Goal: Find specific page/section: Find specific page/section

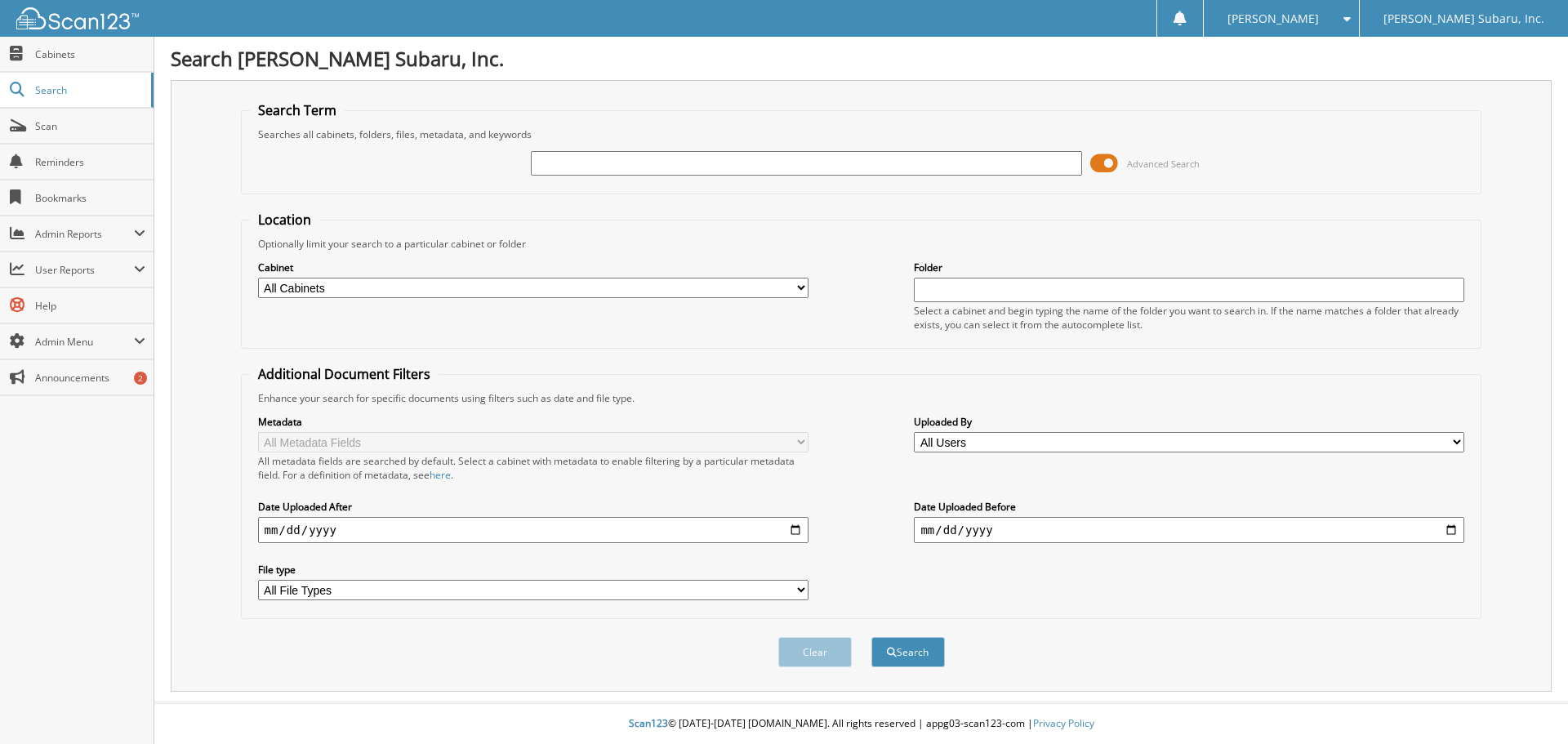
click at [569, 165] on input "text" at bounding box center [806, 163] width 550 height 25
type input "FOX"
click at [871, 637] on button "Search" at bounding box center [908, 651] width 74 height 31
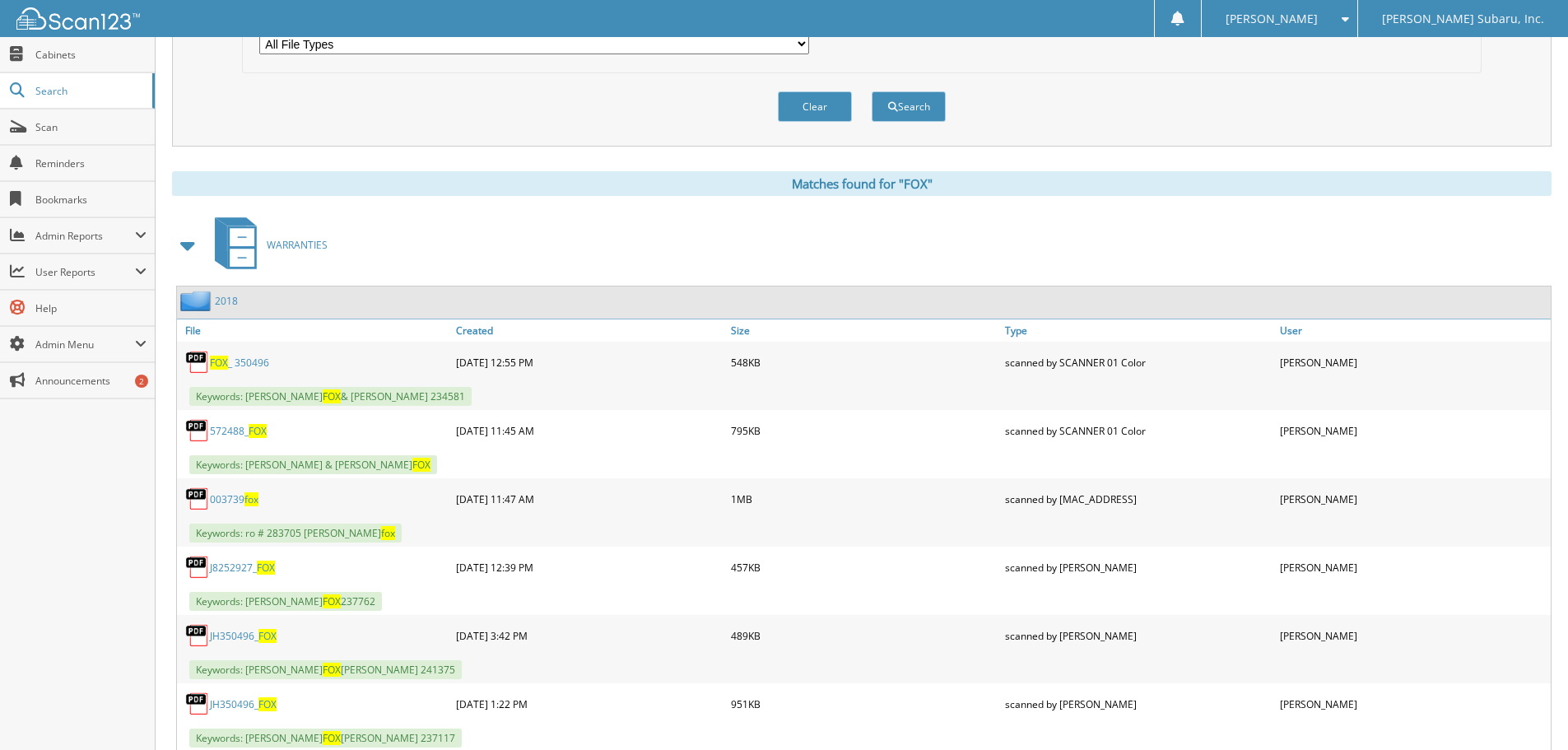
scroll to position [659, 0]
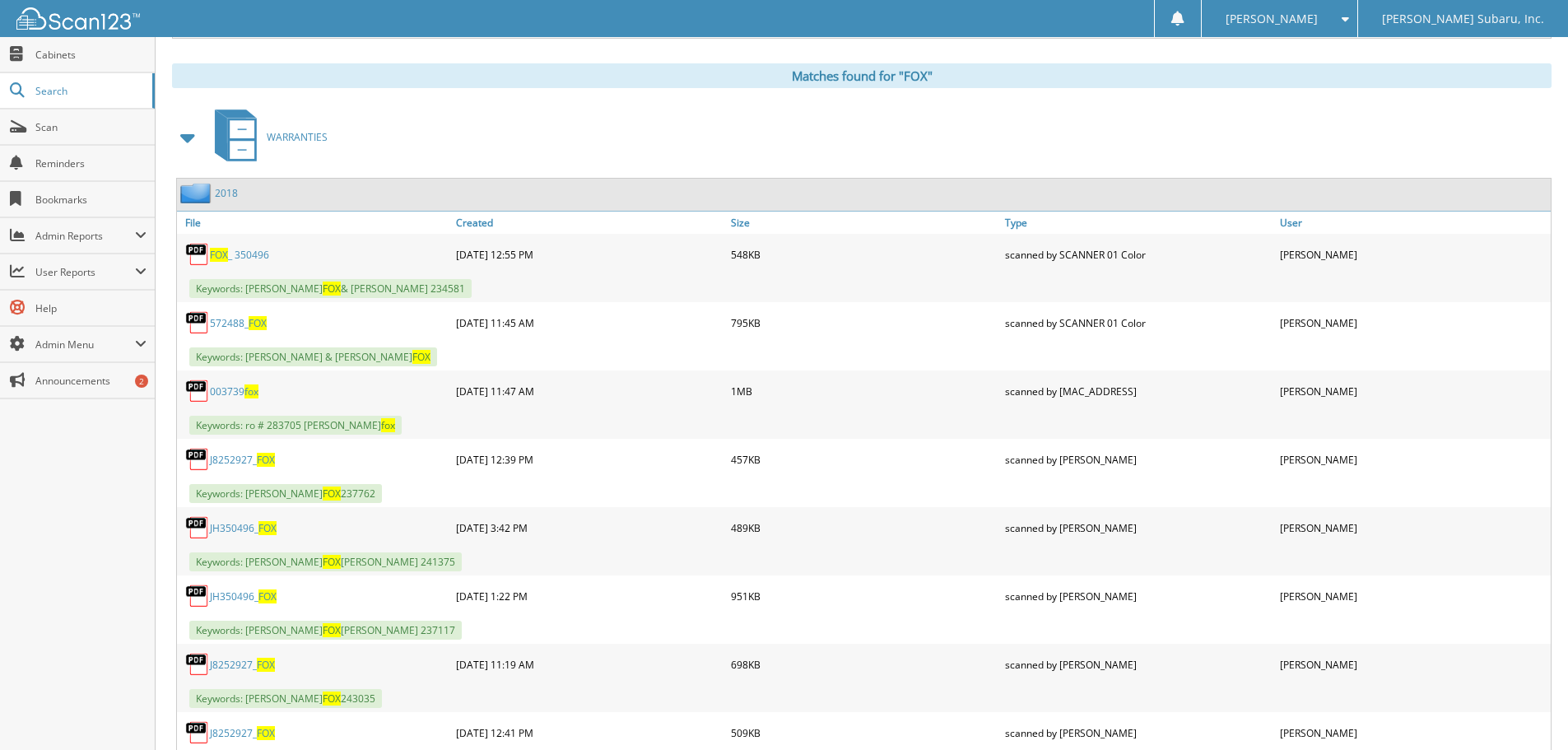
click at [193, 137] on span at bounding box center [188, 137] width 23 height 30
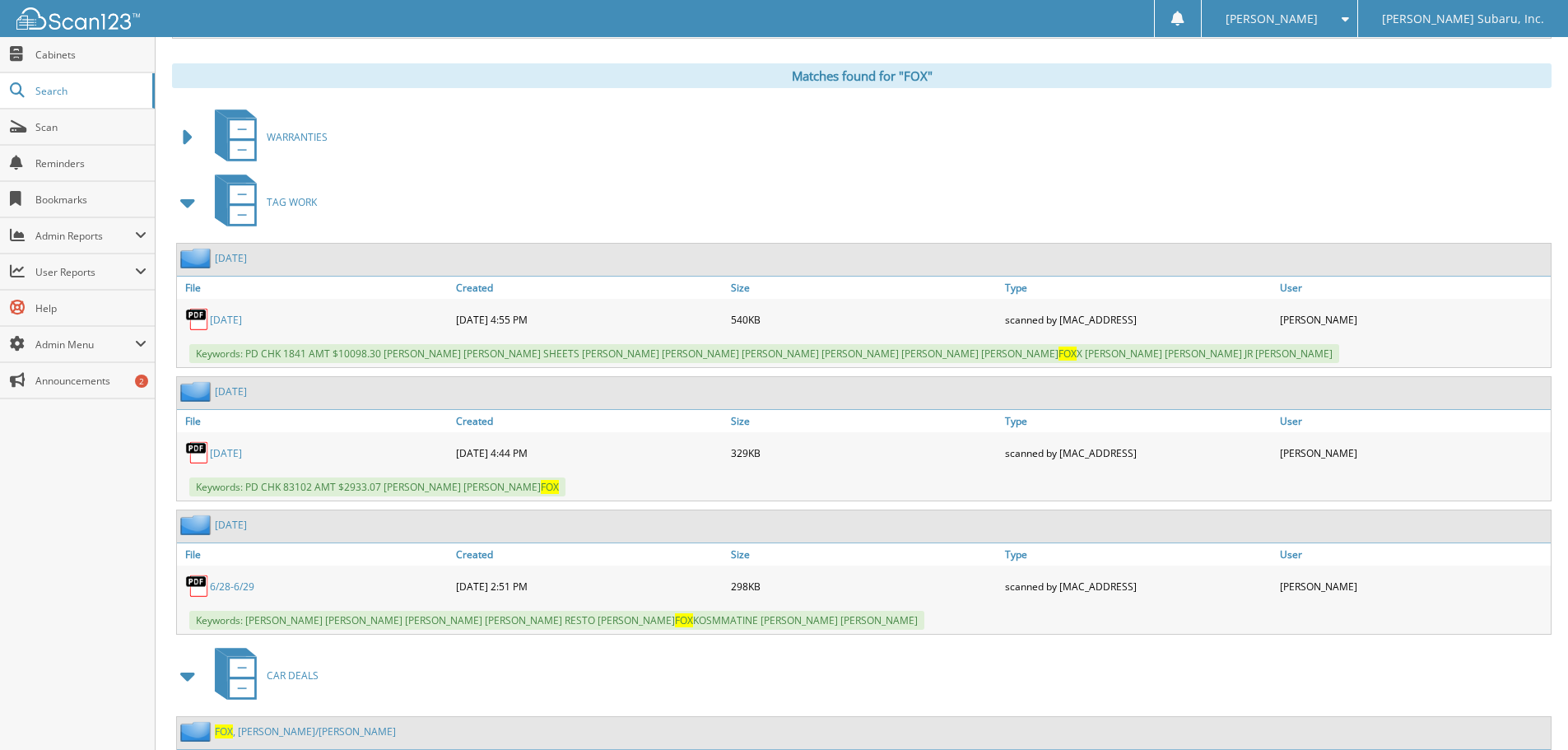
click at [183, 209] on span at bounding box center [188, 203] width 23 height 30
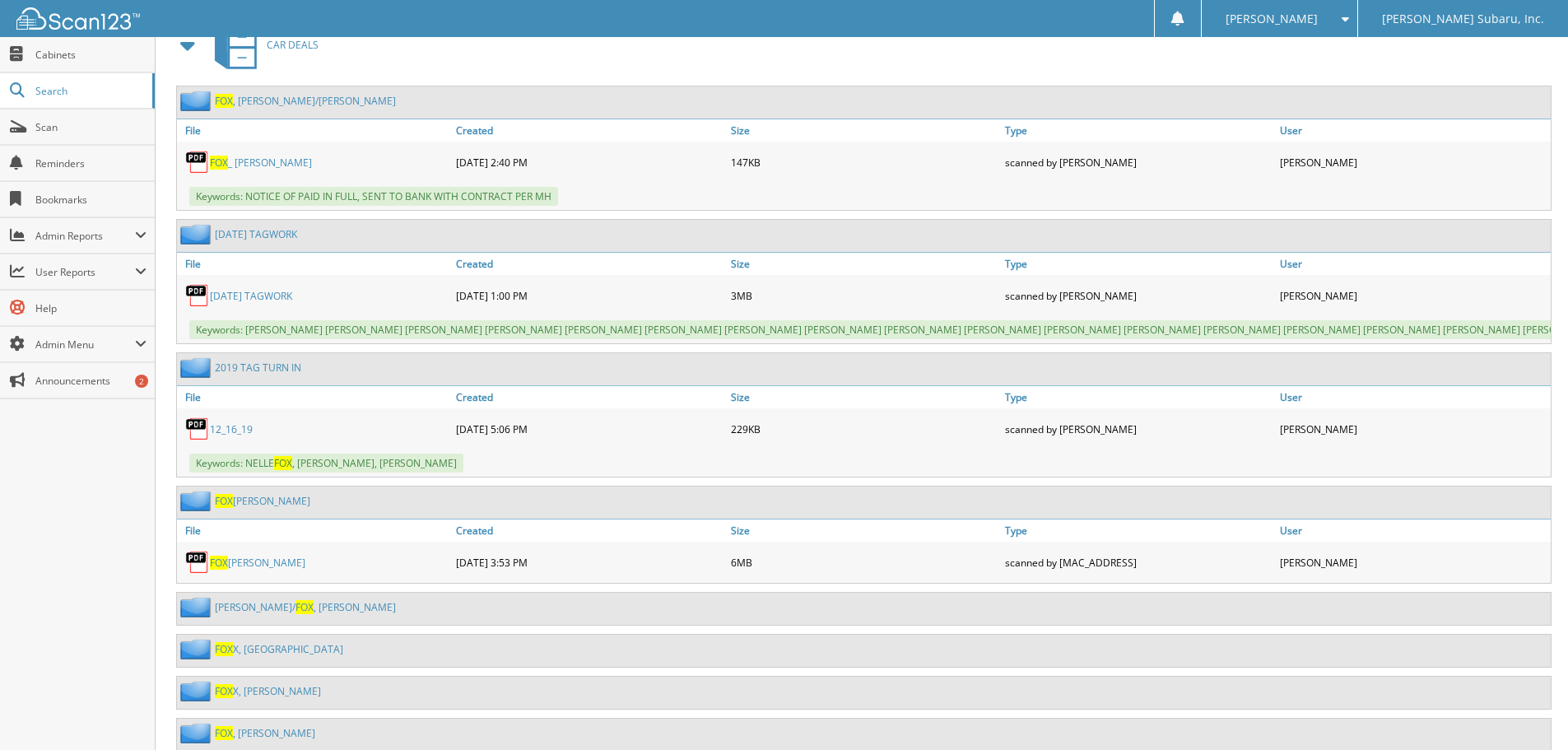
scroll to position [905, 0]
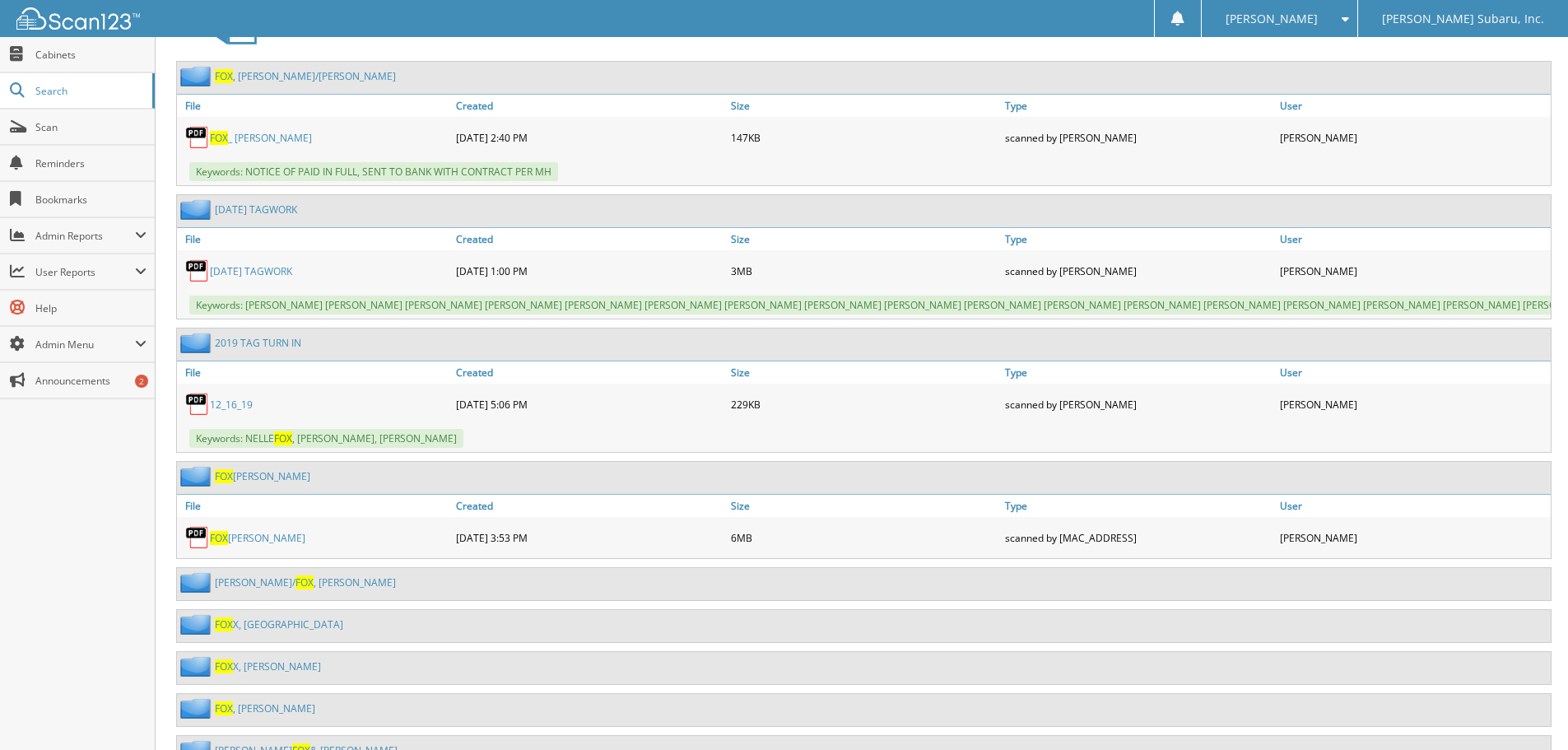
click at [250, 545] on link "FOX JR, KERMIT" at bounding box center [257, 537] width 95 height 14
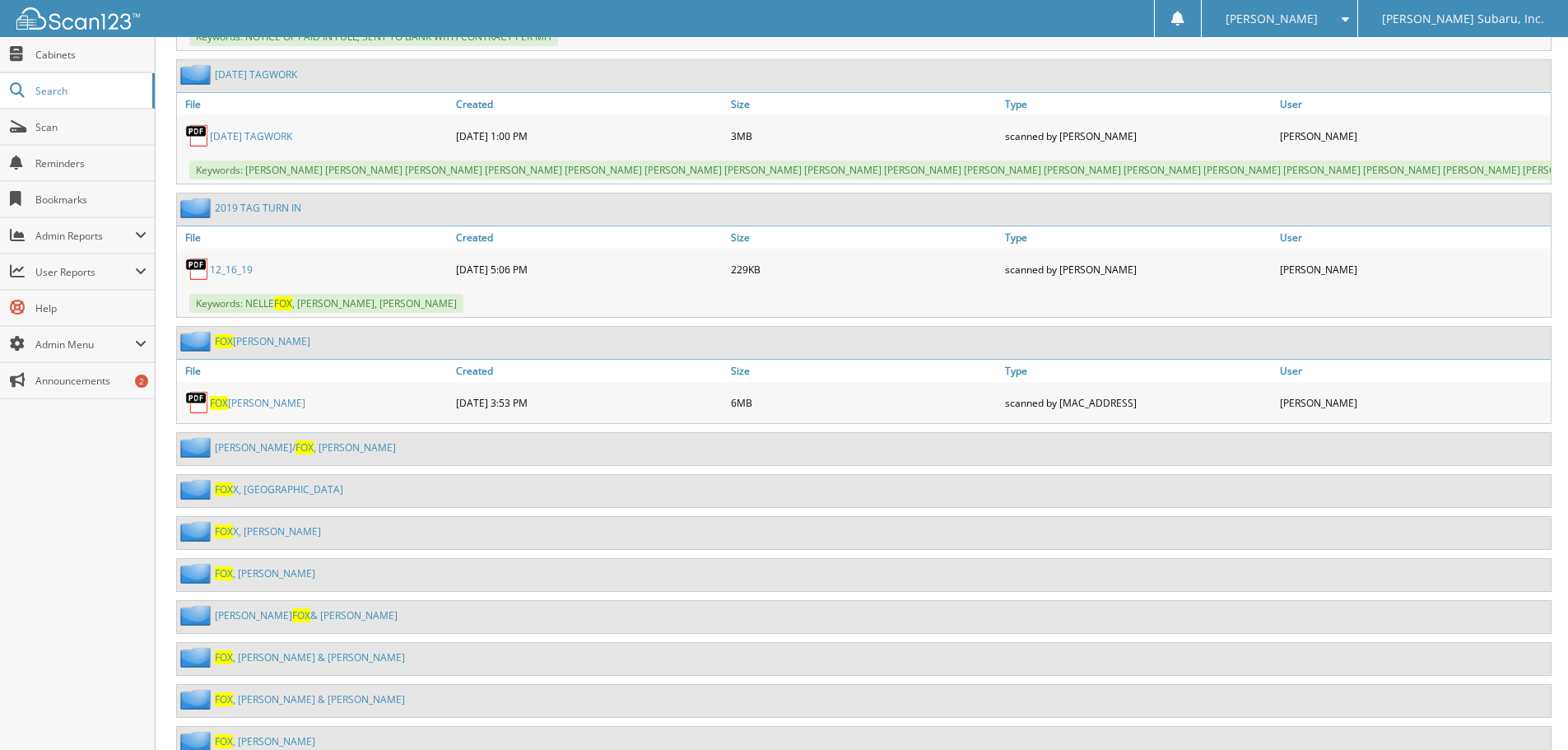
scroll to position [1070, 0]
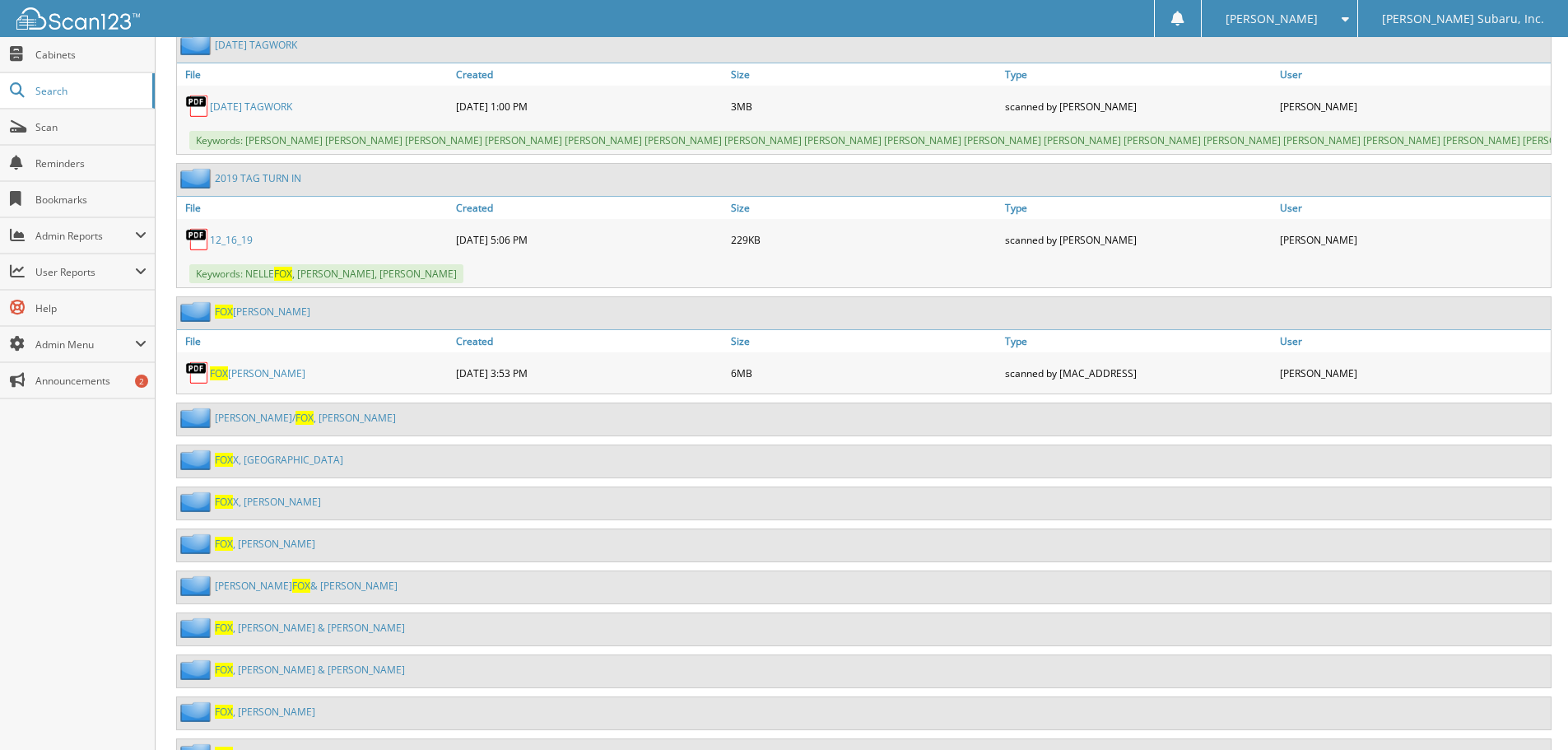
click at [243, 319] on link "FOX JR, KERMIT" at bounding box center [262, 312] width 95 height 14
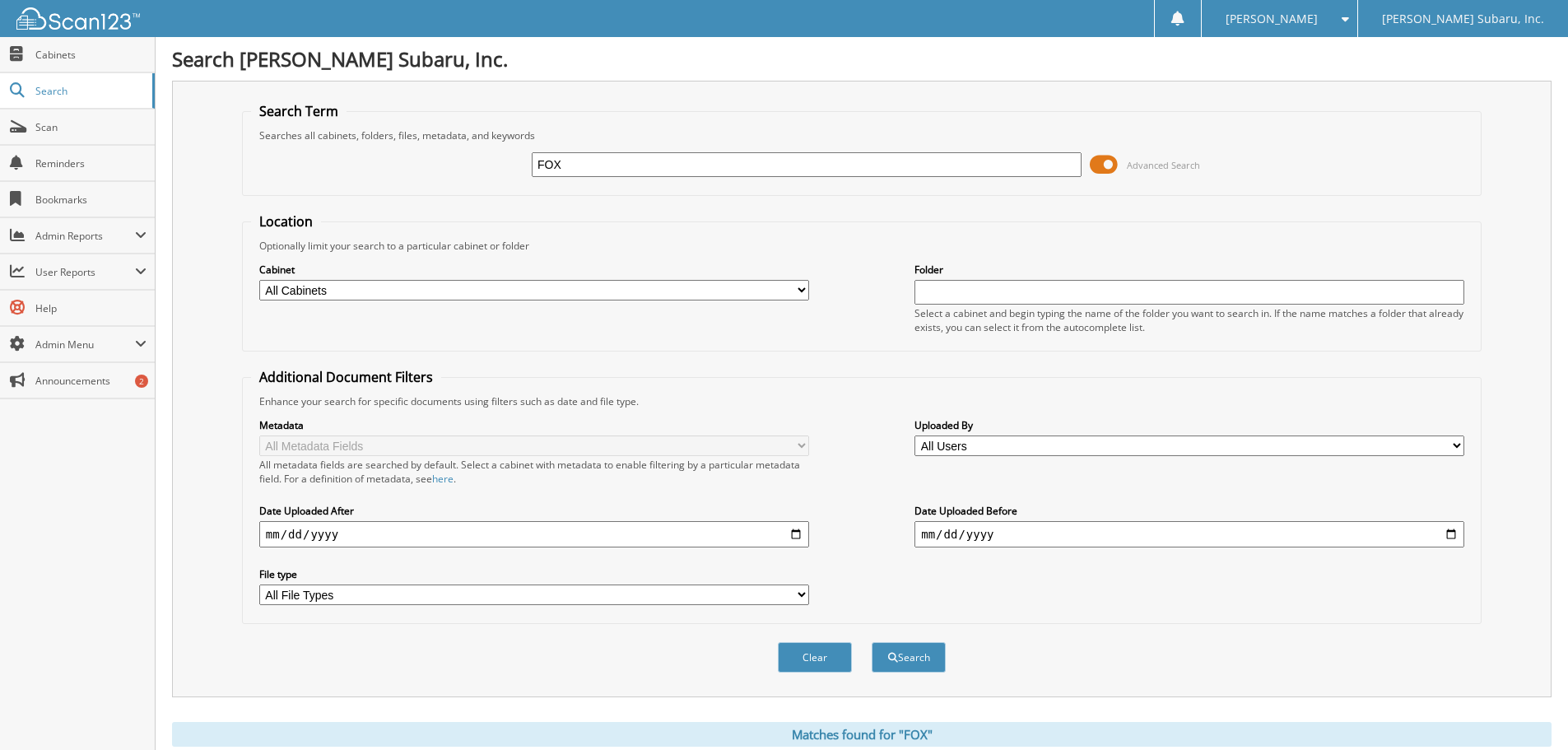
click at [589, 160] on input "FOX" at bounding box center [806, 164] width 549 height 25
click at [591, 160] on input "FOX" at bounding box center [806, 164] width 549 height 25
type input "KERMIT FOX"
click at [871, 642] on button "Search" at bounding box center [908, 657] width 75 height 31
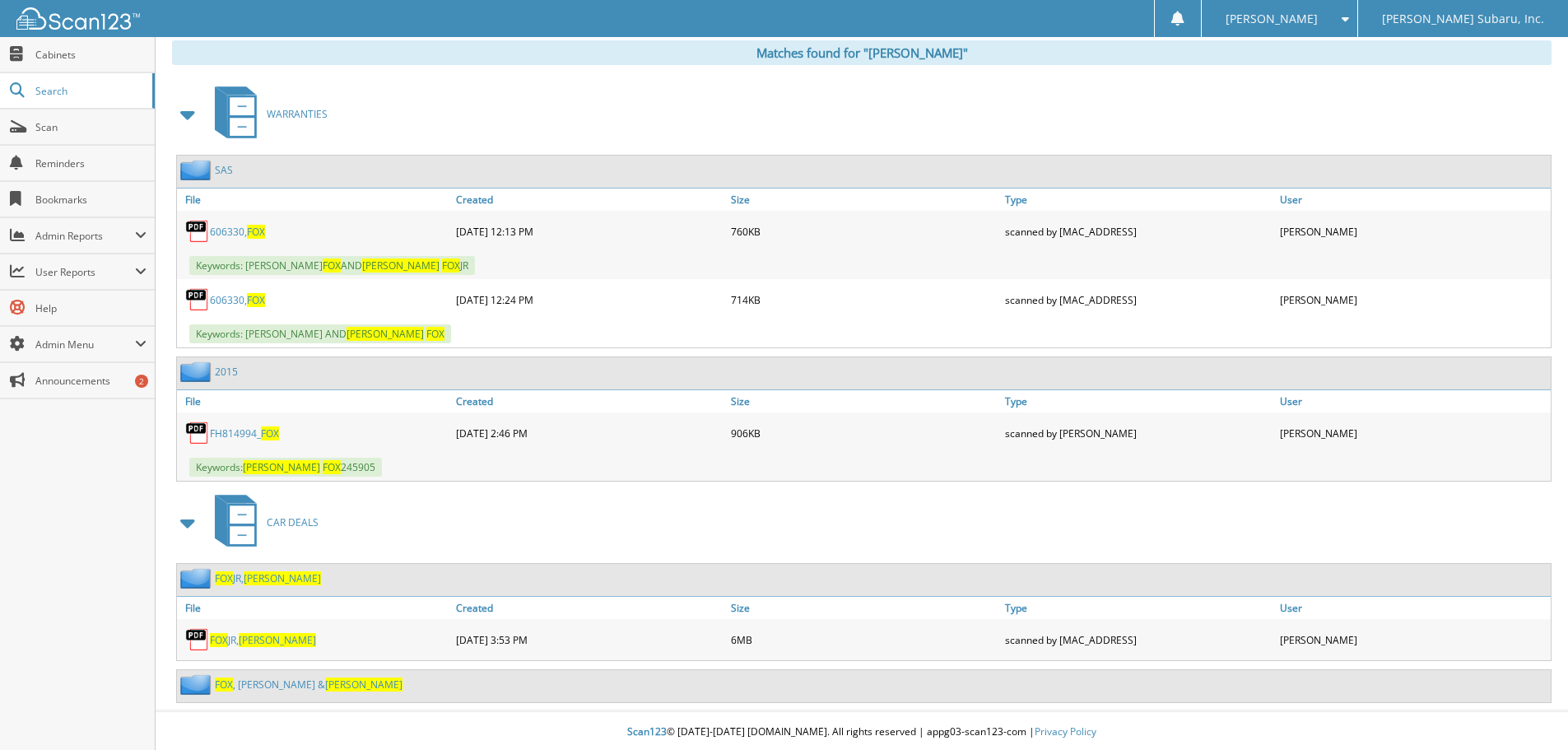
scroll to position [684, 0]
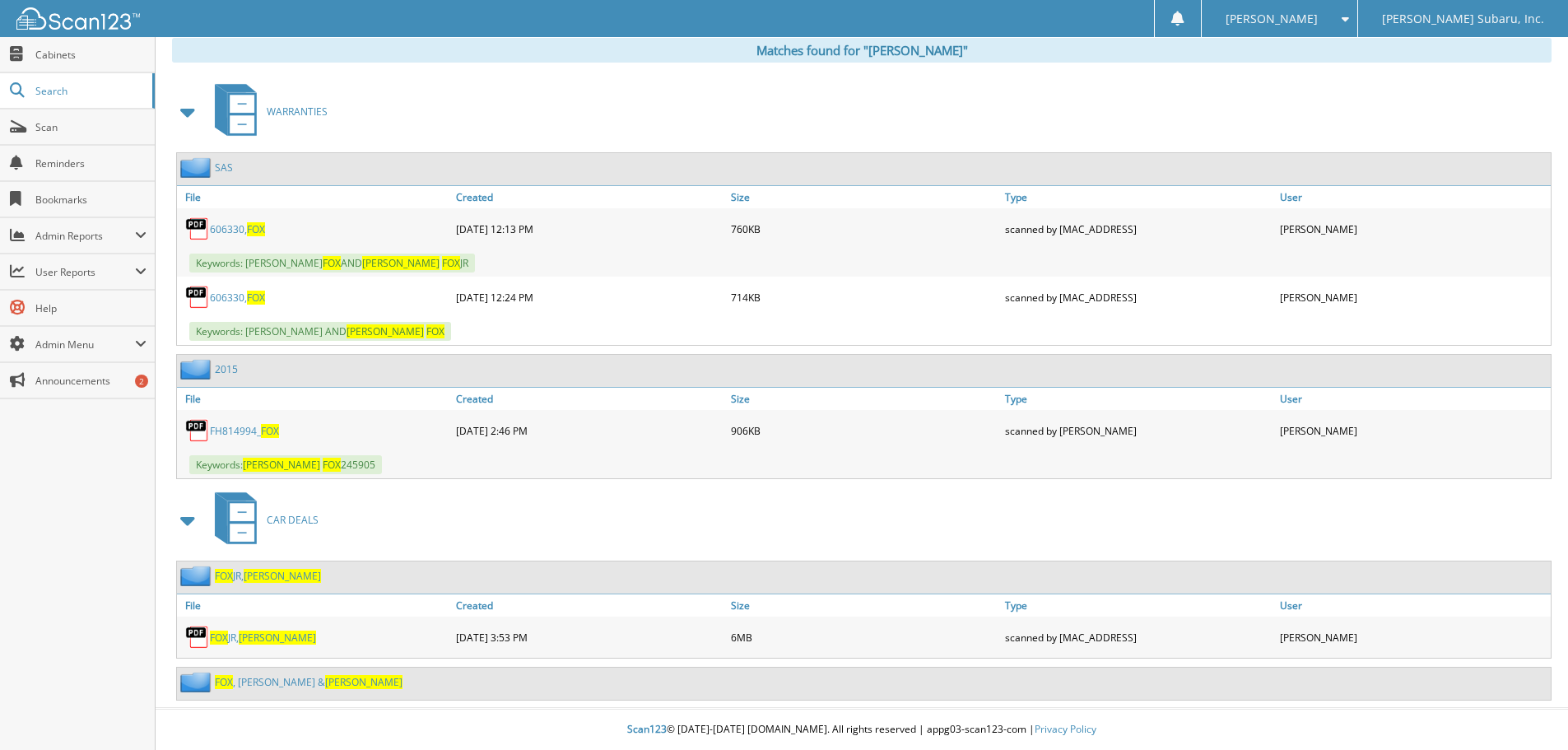
click at [258, 675] on link "[PERSON_NAME] & [PERSON_NAME]" at bounding box center [308, 681] width 188 height 14
